Goal: Check status: Check status

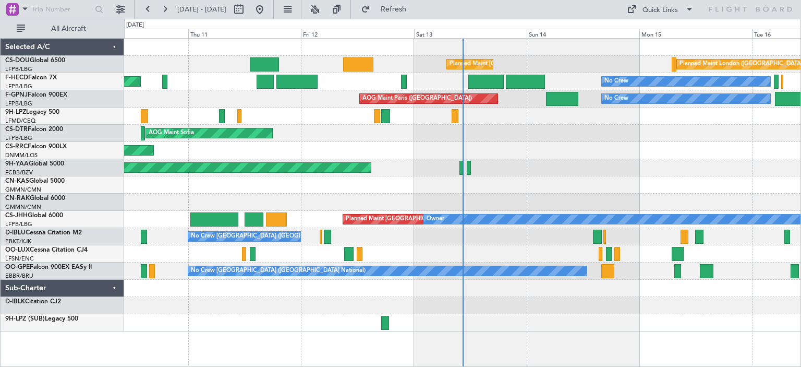
click at [618, 160] on div "AOG Maint Brazzaville (Maya-maya)" at bounding box center [462, 167] width 677 height 17
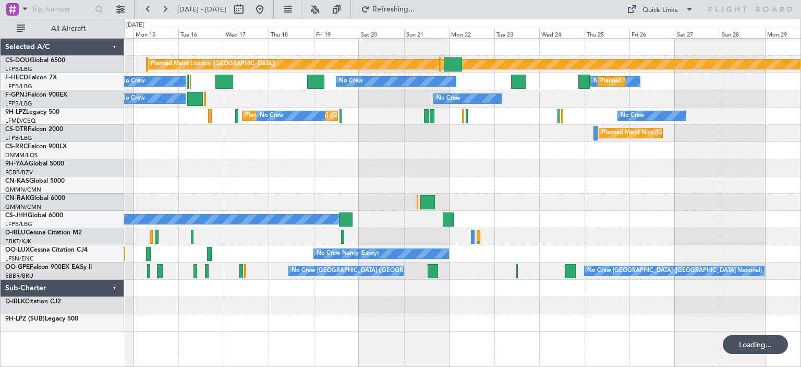
click at [211, 212] on div "Planned Maint London ([GEOGRAPHIC_DATA]) Planned Maint [GEOGRAPHIC_DATA] ([GEOG…" at bounding box center [462, 185] width 677 height 293
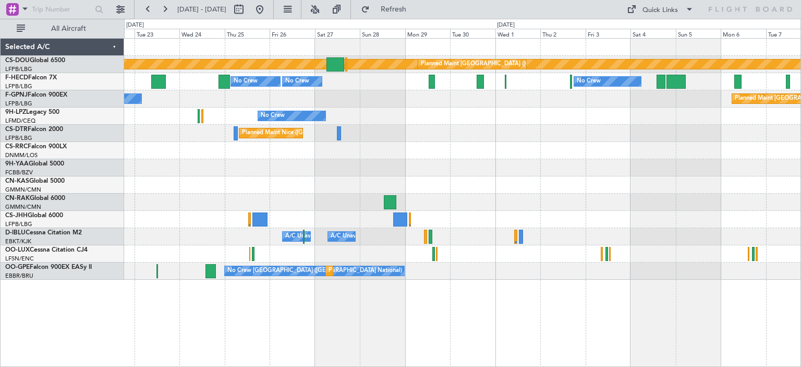
click at [492, 144] on div "Planned Maint London ([GEOGRAPHIC_DATA]) Planned Maint [GEOGRAPHIC_DATA] ([GEOG…" at bounding box center [462, 159] width 677 height 241
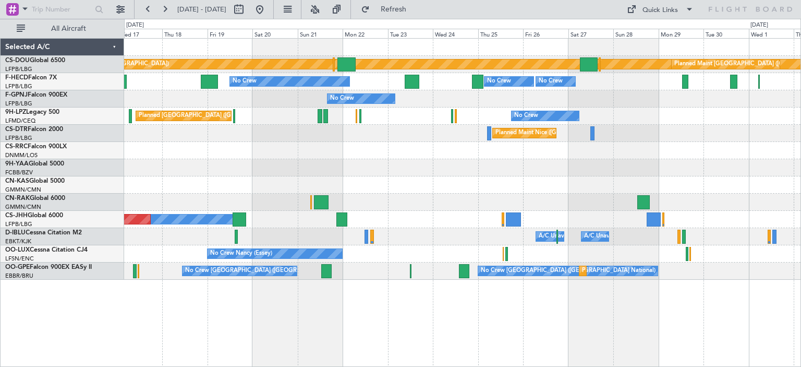
click at [368, 160] on div "Planned Maint London ([GEOGRAPHIC_DATA]) Planned Maint [GEOGRAPHIC_DATA] ([GEOG…" at bounding box center [462, 159] width 677 height 241
click at [392, 160] on div at bounding box center [462, 167] width 677 height 17
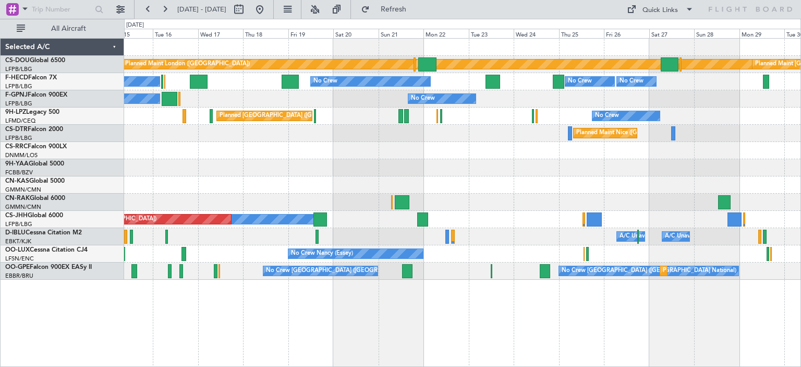
click at [328, 170] on div "AOG Maint Brazzaville (Maya-maya)" at bounding box center [462, 167] width 677 height 17
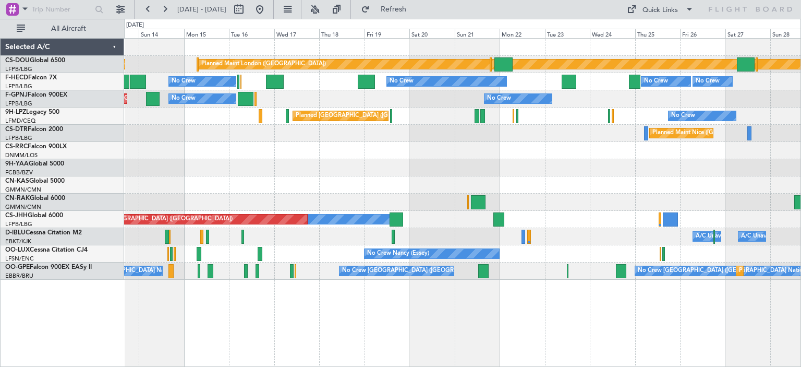
click at [491, 170] on div "AOG Maint Brazzaville (Maya-maya)" at bounding box center [462, 167] width 677 height 17
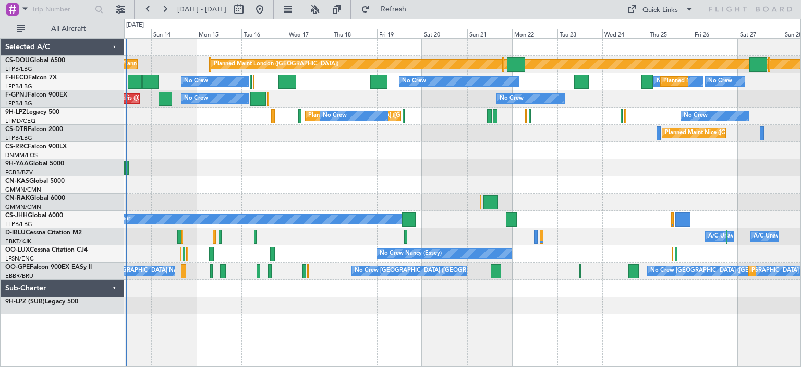
click at [132, 170] on div "AOG Maint Brazzaville (Maya-maya)" at bounding box center [462, 167] width 677 height 17
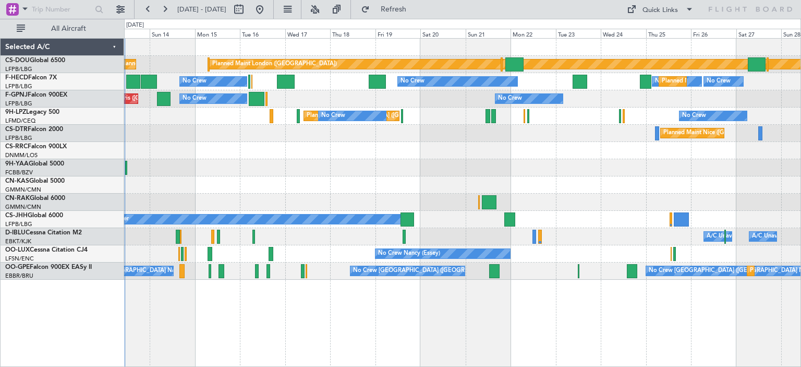
click at [259, 154] on div "Planned Maint [GEOGRAPHIC_DATA] ([GEOGRAPHIC_DATA])" at bounding box center [462, 150] width 677 height 17
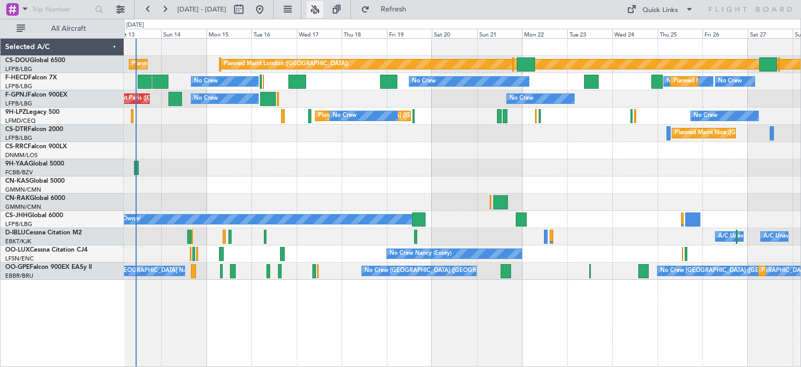
click at [323, 10] on button at bounding box center [315, 9] width 17 height 17
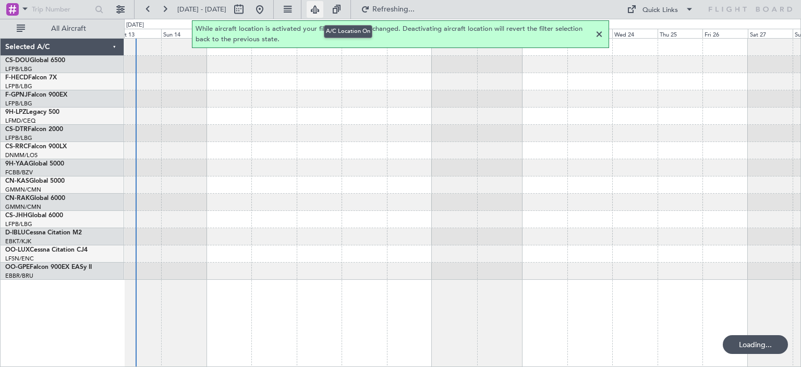
click at [323, 10] on button at bounding box center [315, 9] width 17 height 17
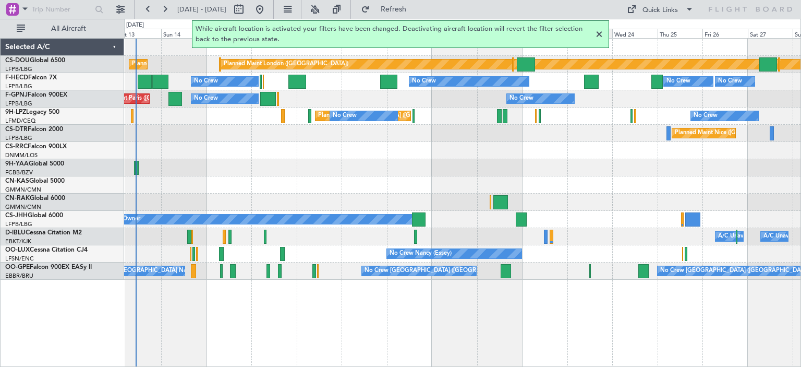
click at [600, 37] on div at bounding box center [599, 34] width 13 height 13
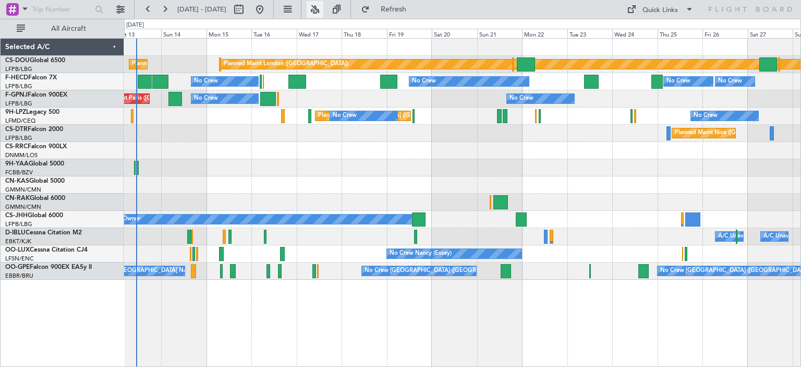
click at [323, 7] on button at bounding box center [315, 9] width 17 height 17
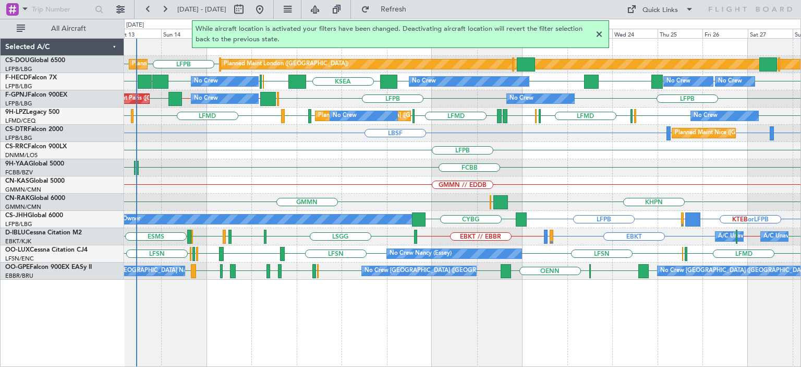
click at [599, 35] on div at bounding box center [599, 34] width 13 height 13
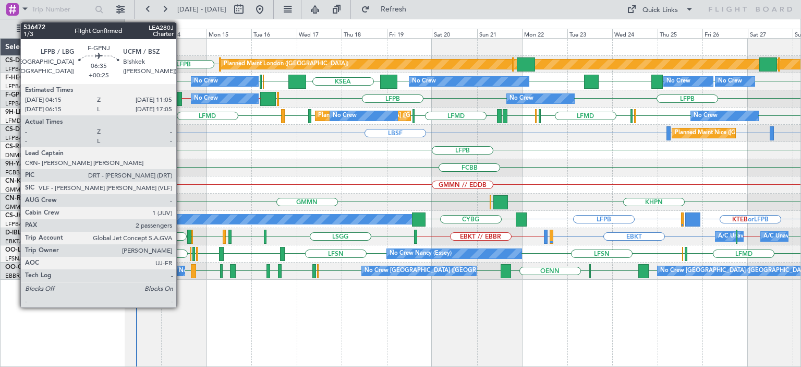
click at [181, 102] on div at bounding box center [174, 99] width 13 height 14
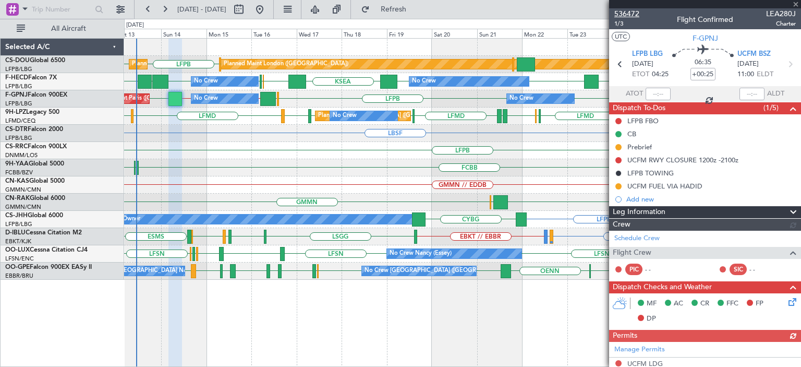
click at [630, 13] on span "536472" at bounding box center [626, 13] width 25 height 11
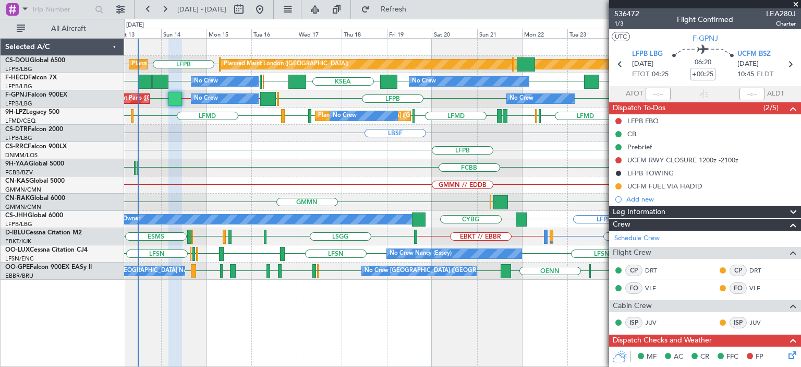
type input "+00:10"
